Goal: Check status: Check status

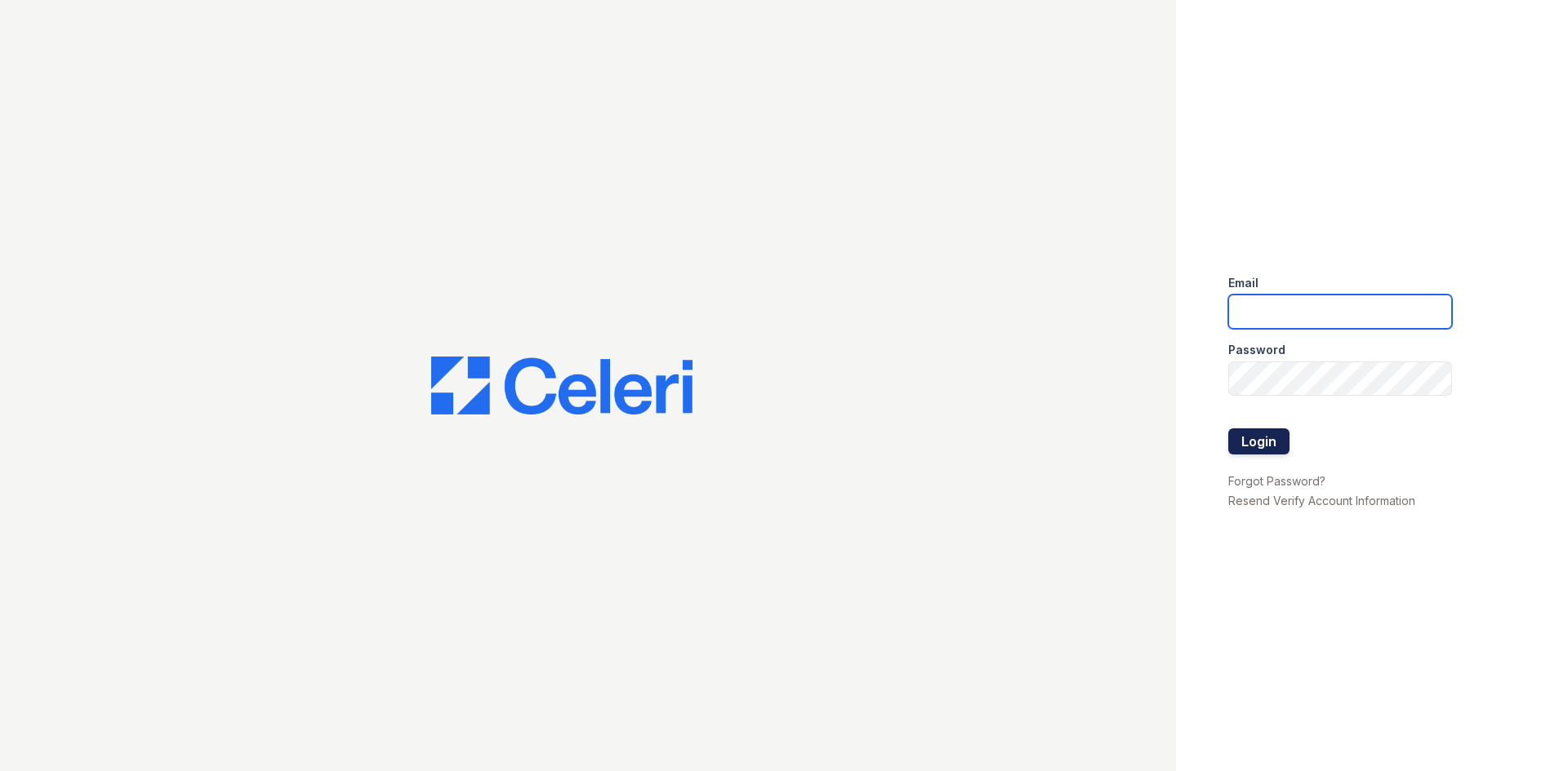
type input "[PERSON_NAME][EMAIL_ADDRESS][PERSON_NAME][DOMAIN_NAME]"
click at [1272, 438] on button "Login" at bounding box center [1258, 441] width 61 height 26
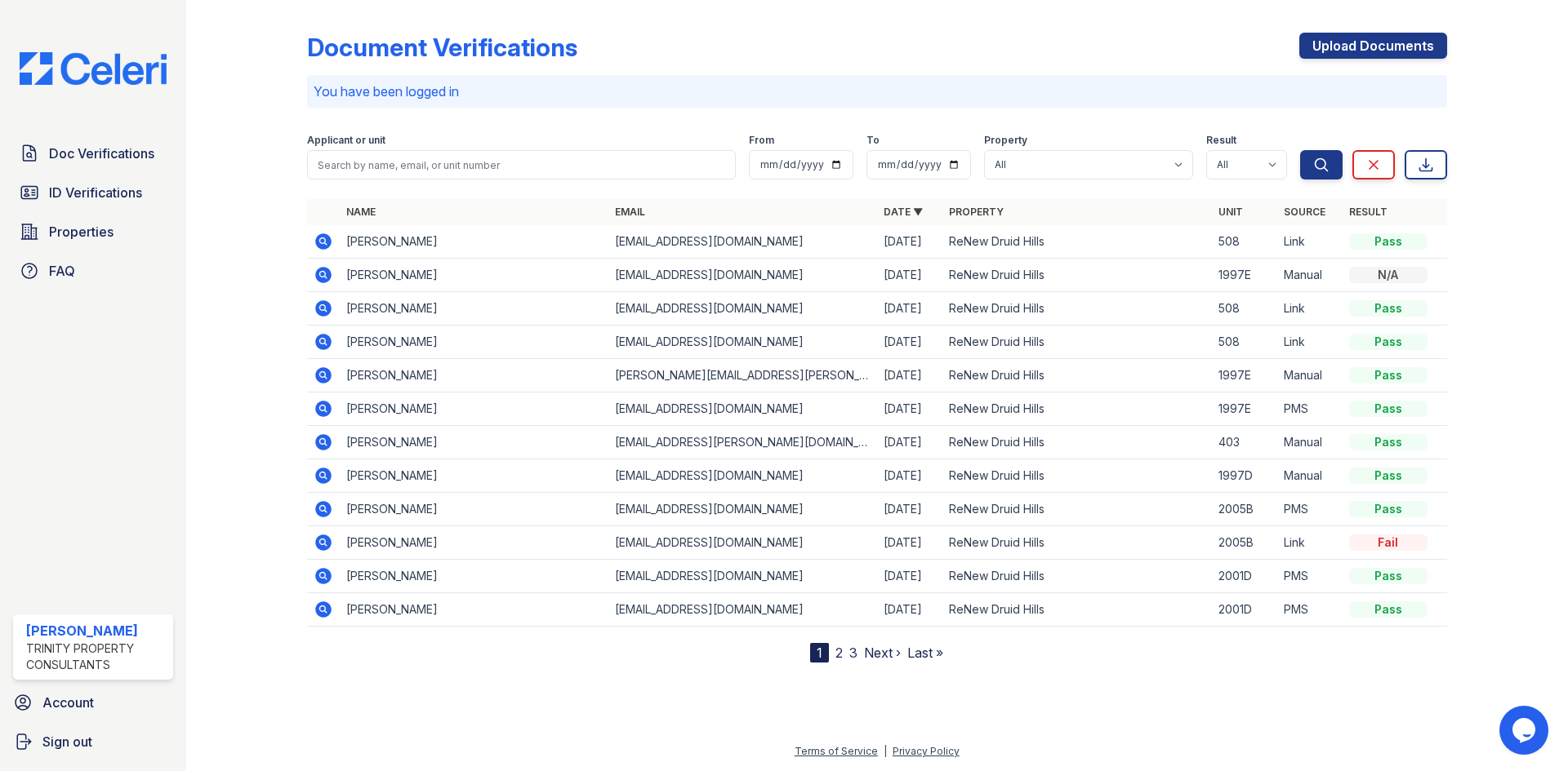
click at [320, 509] on icon at bounding box center [323, 509] width 20 height 20
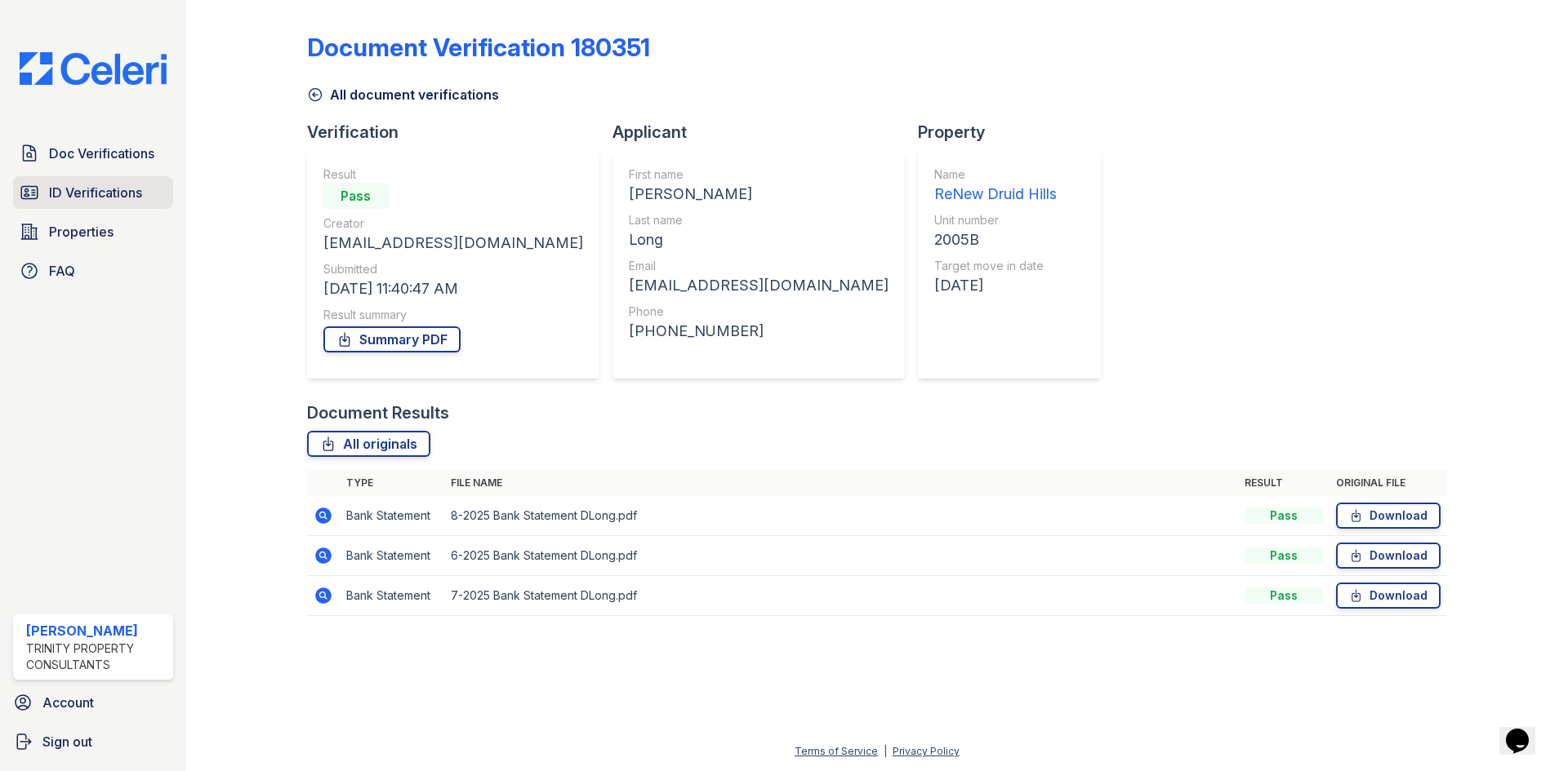
click at [84, 186] on span "ID Verifications" at bounding box center [96, 193] width 93 height 20
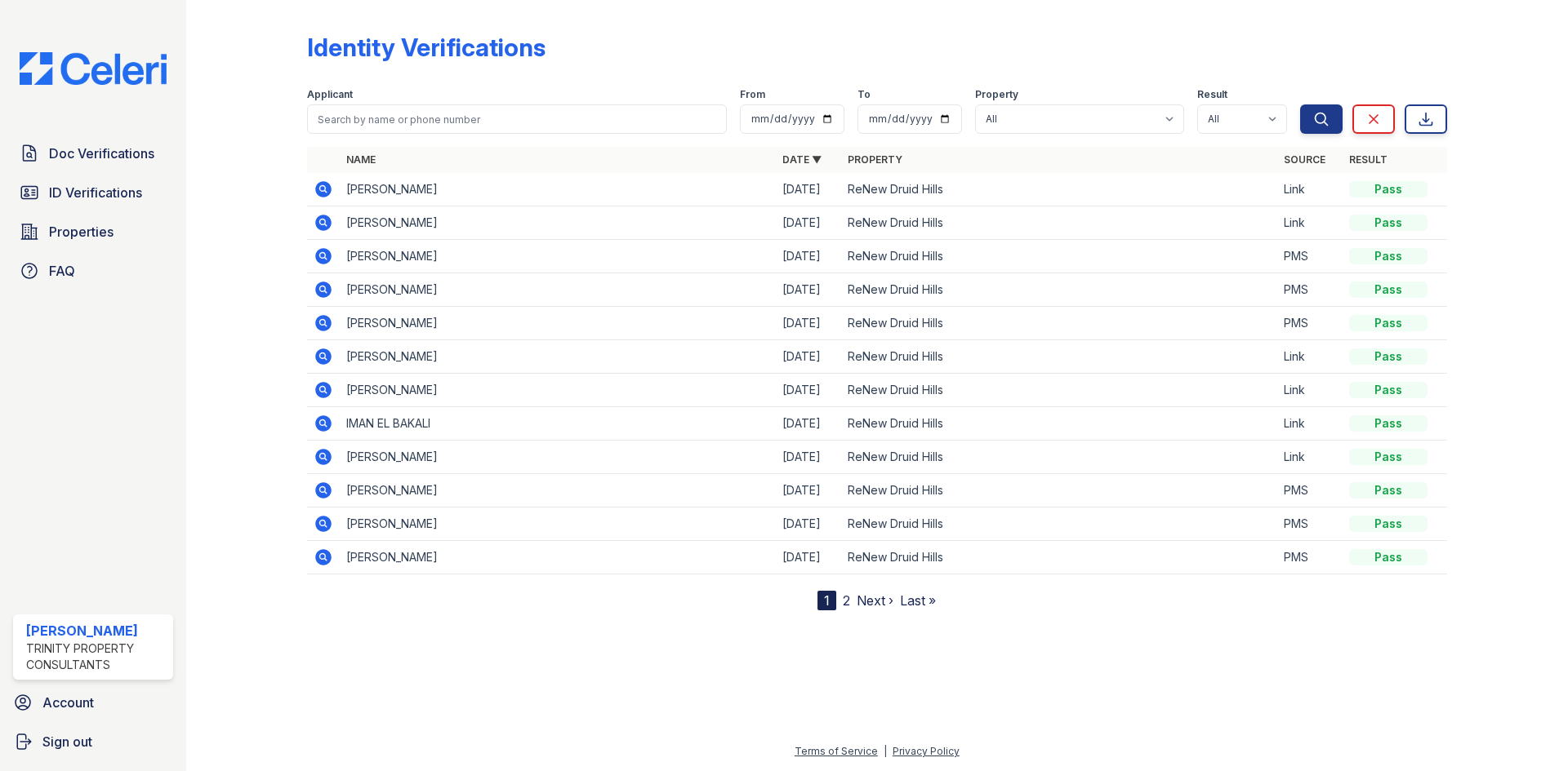
click at [326, 395] on icon at bounding box center [323, 389] width 16 height 16
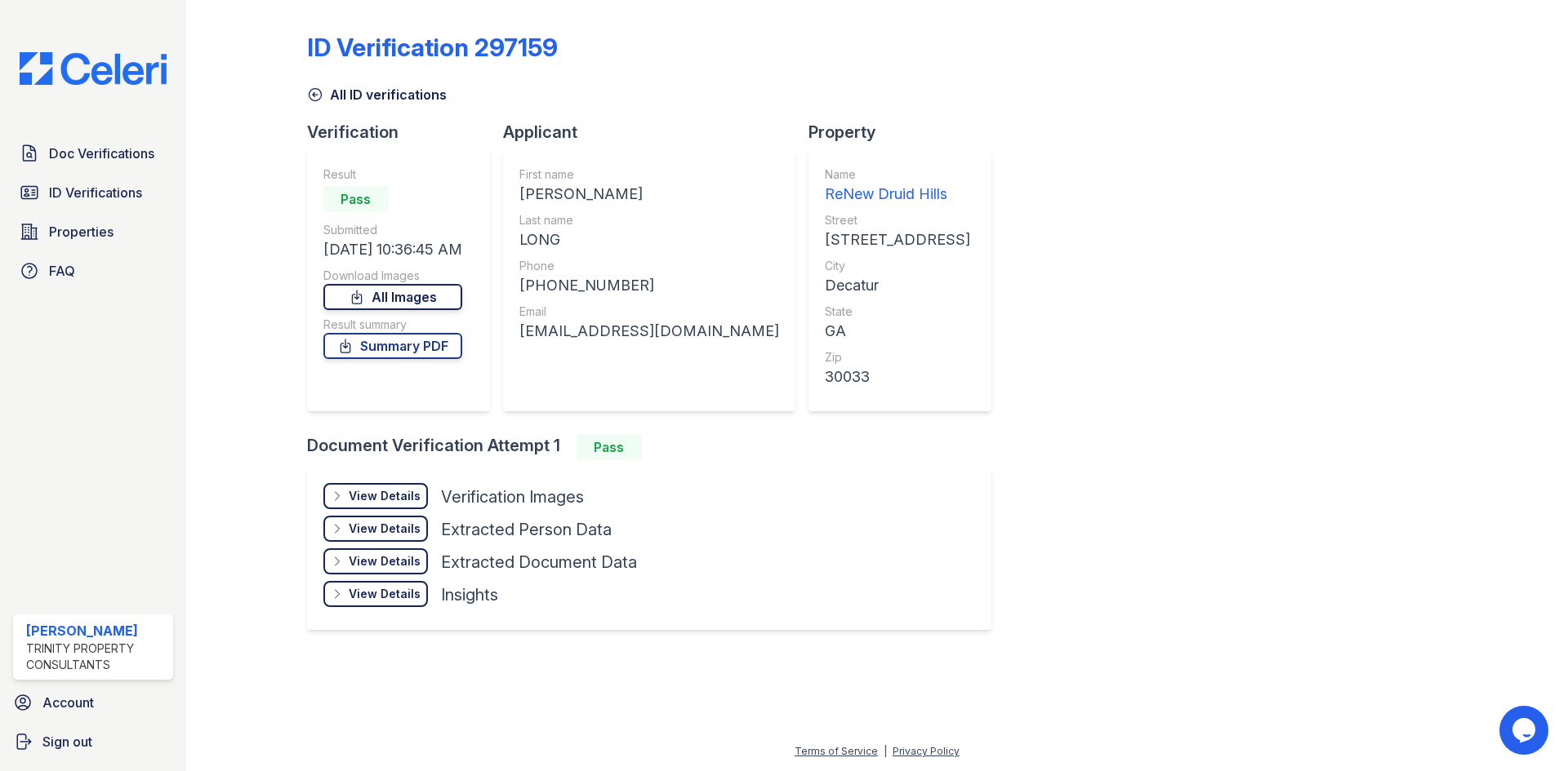
click at [448, 290] on link "All Images" at bounding box center [392, 297] width 139 height 26
click at [437, 346] on link "Summary PDF" at bounding box center [392, 346] width 139 height 26
